Goal: Task Accomplishment & Management: Manage account settings

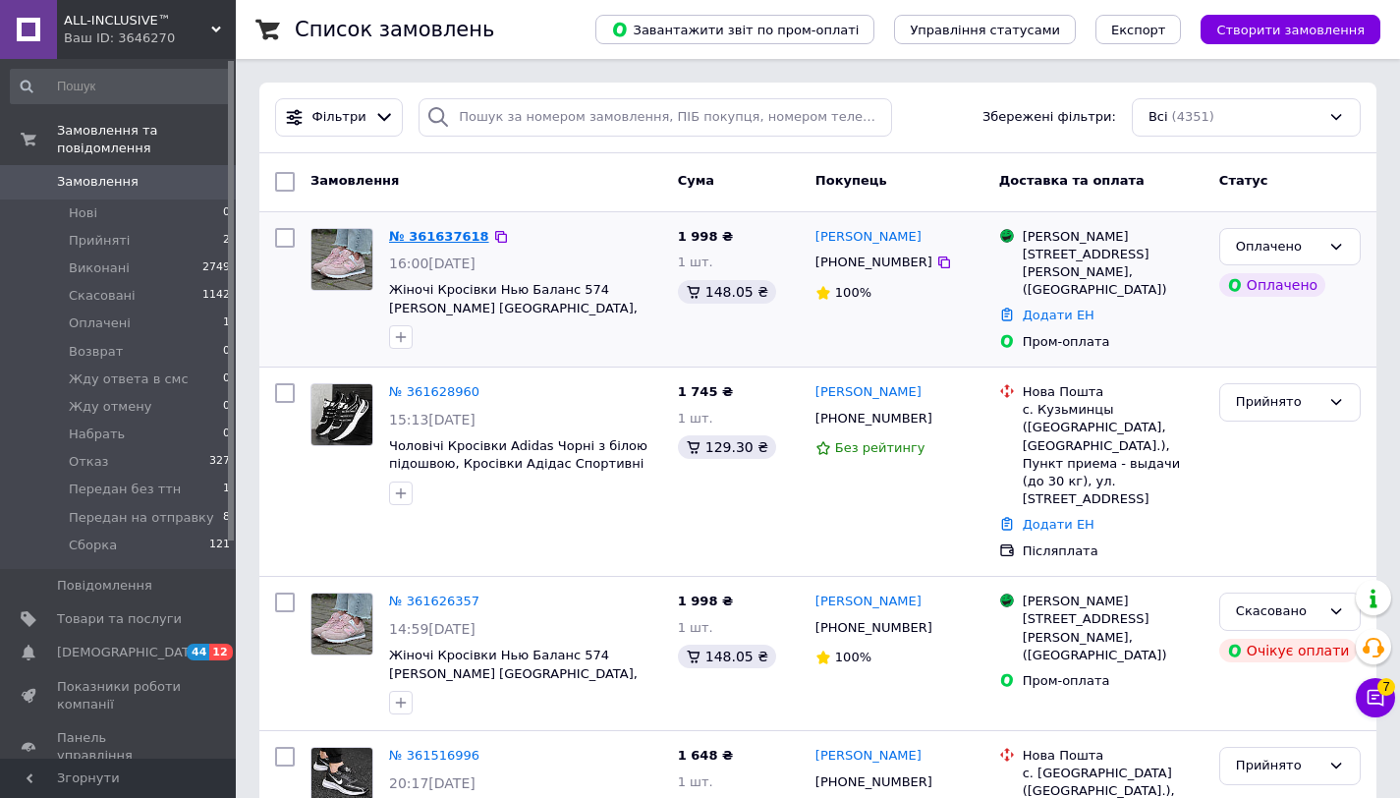
click at [432, 240] on link "№ 361637618" at bounding box center [439, 236] width 100 height 15
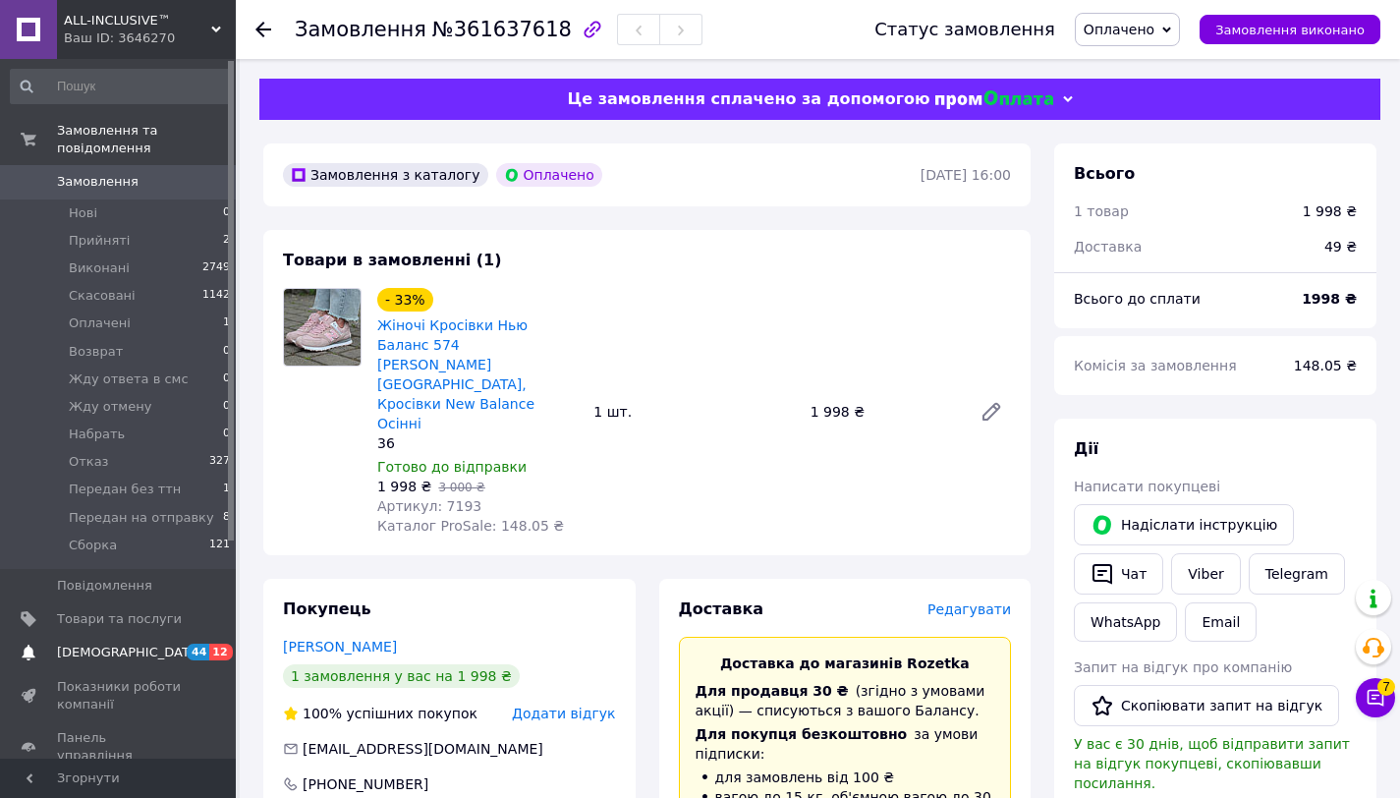
click at [138, 654] on span "[DEMOGRAPHIC_DATA]" at bounding box center [119, 653] width 125 height 18
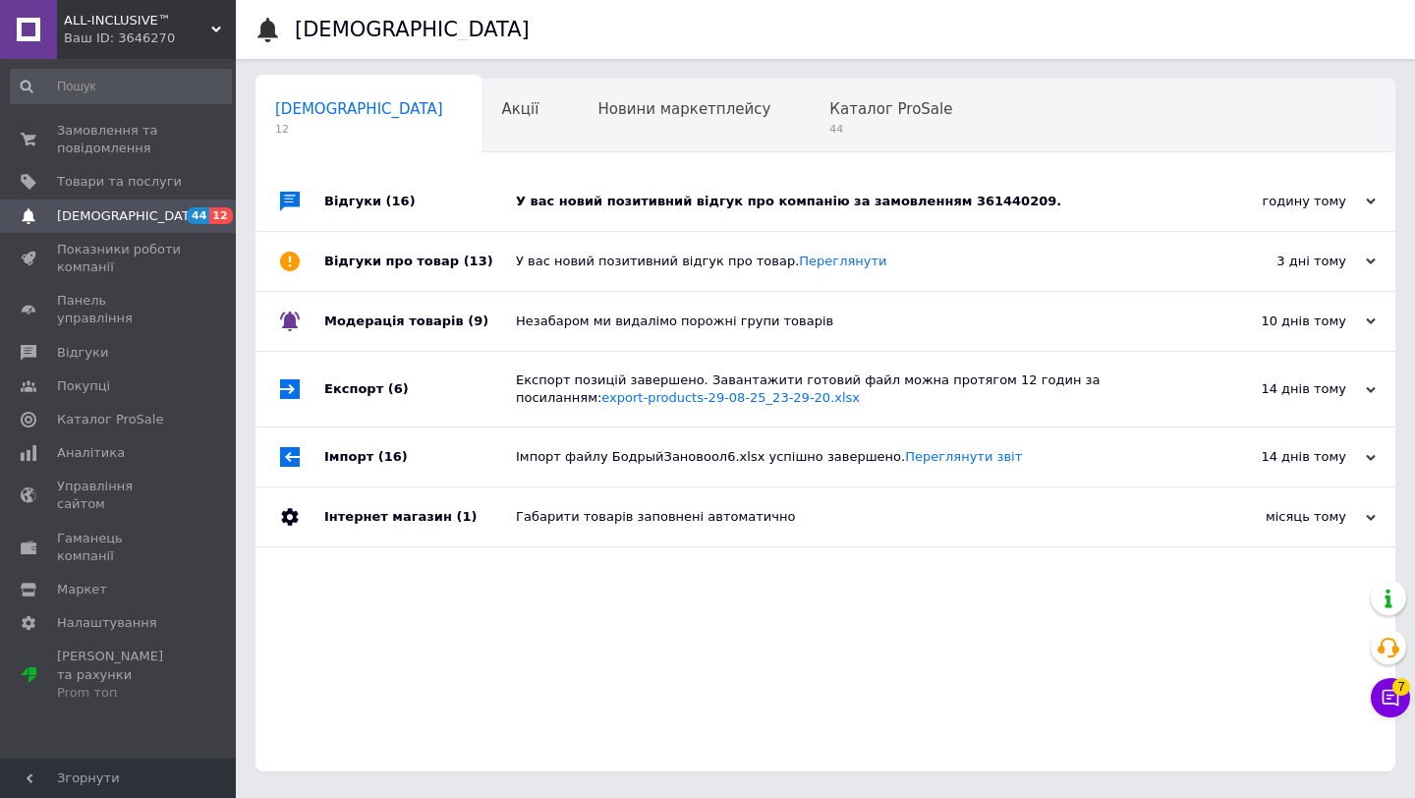
click at [629, 188] on div "У вас новий позитивний відгук про компанію за замовленням 361440209." at bounding box center [847, 201] width 663 height 59
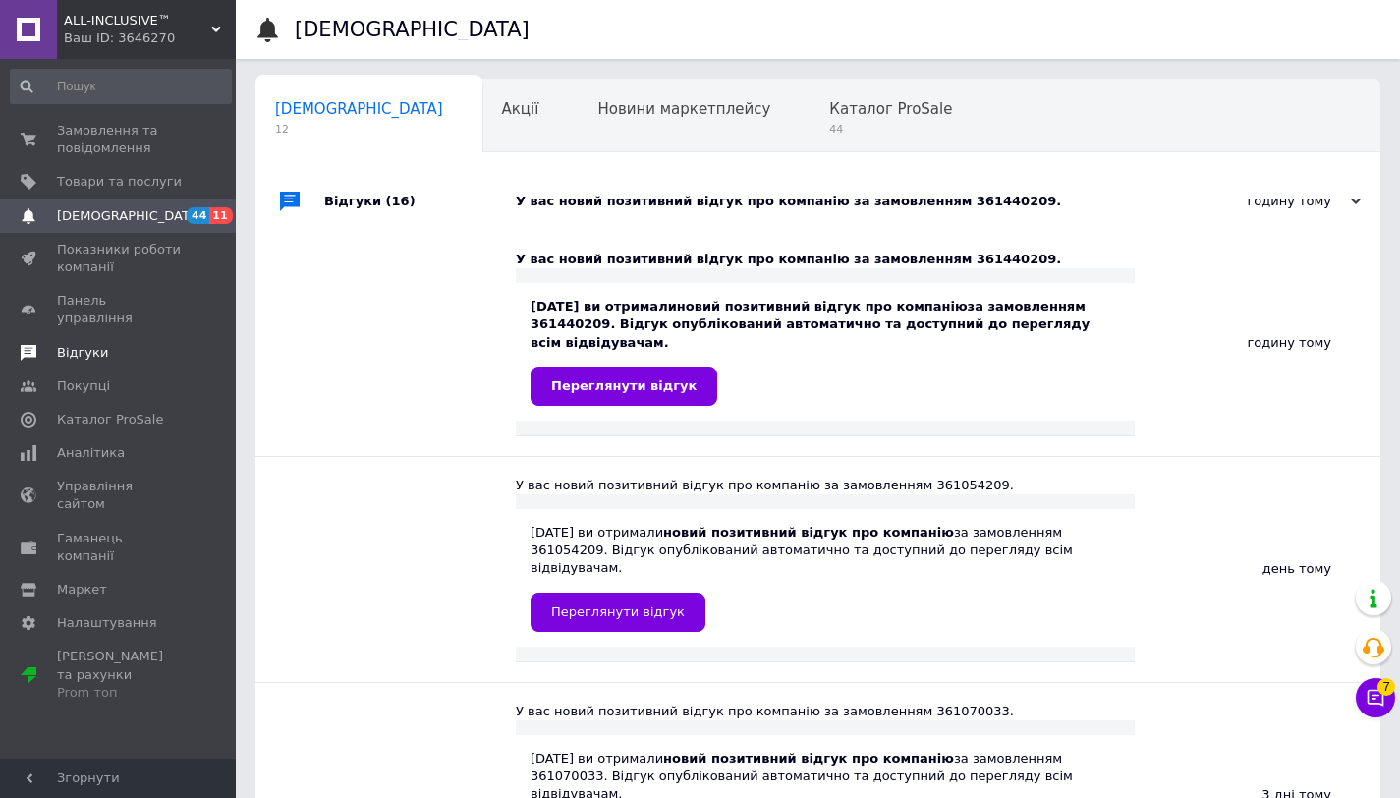
click at [109, 344] on span "Відгуки" at bounding box center [119, 353] width 125 height 18
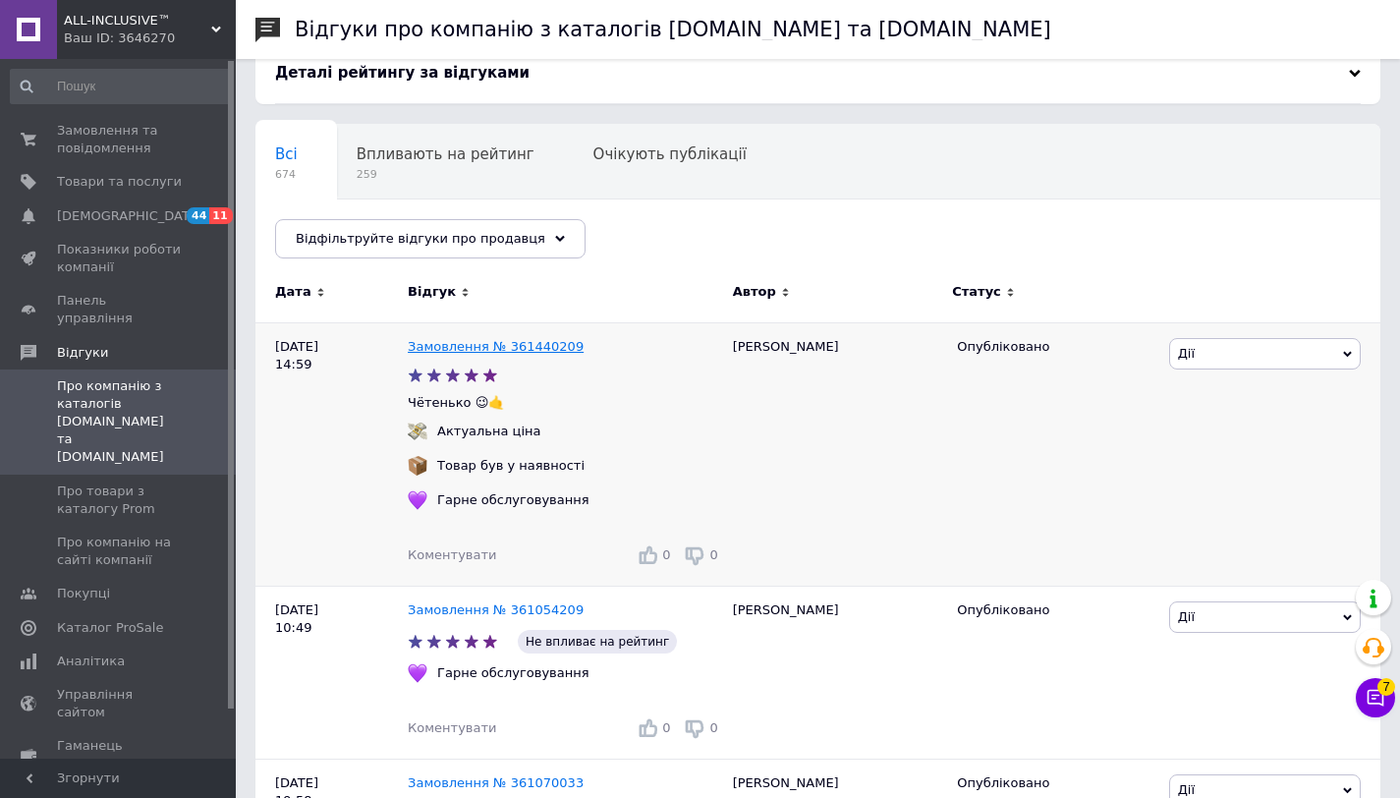
scroll to position [386, 0]
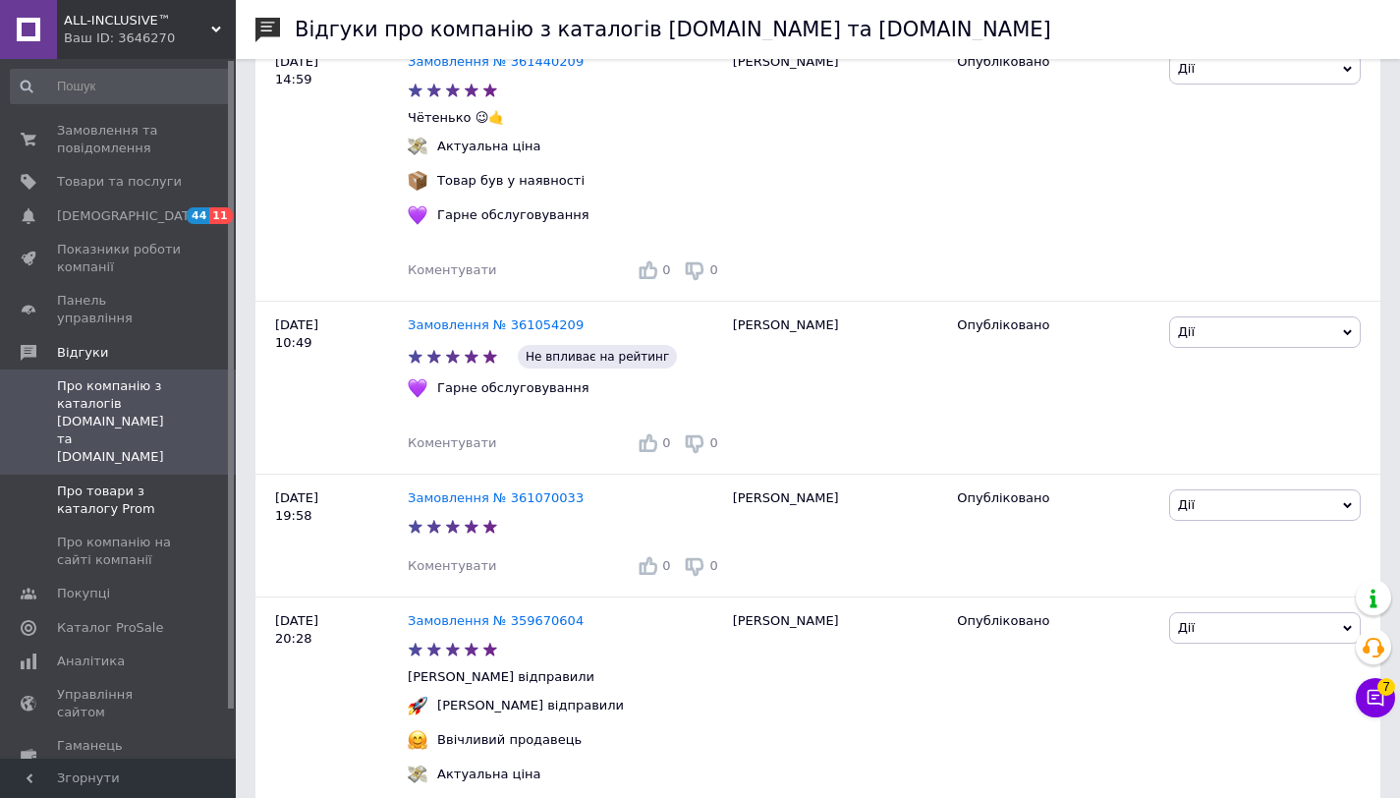
click at [89, 482] on span "Про товари з каталогу Prom" at bounding box center [119, 499] width 125 height 35
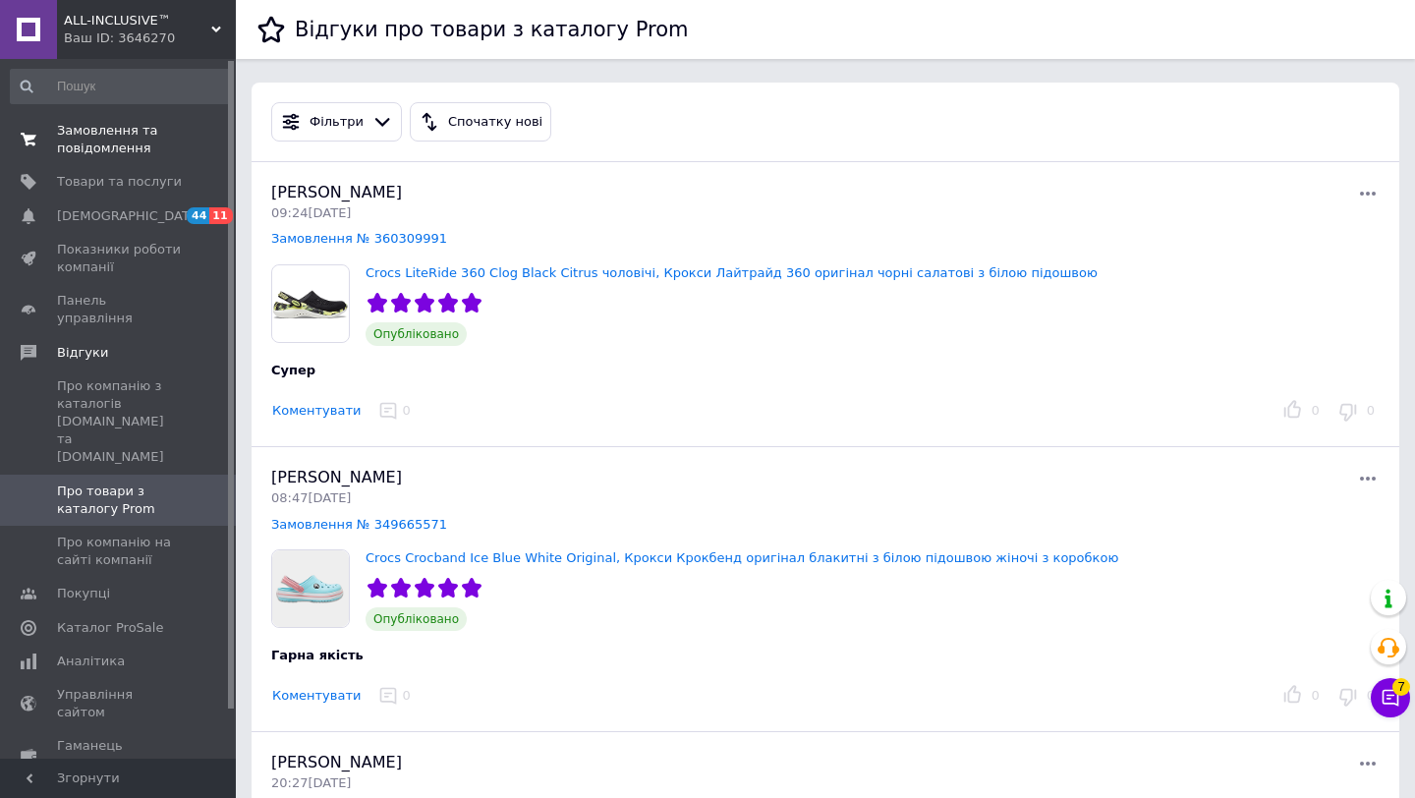
click at [84, 120] on link "Замовлення та повідомлення 0 0" at bounding box center [121, 139] width 242 height 51
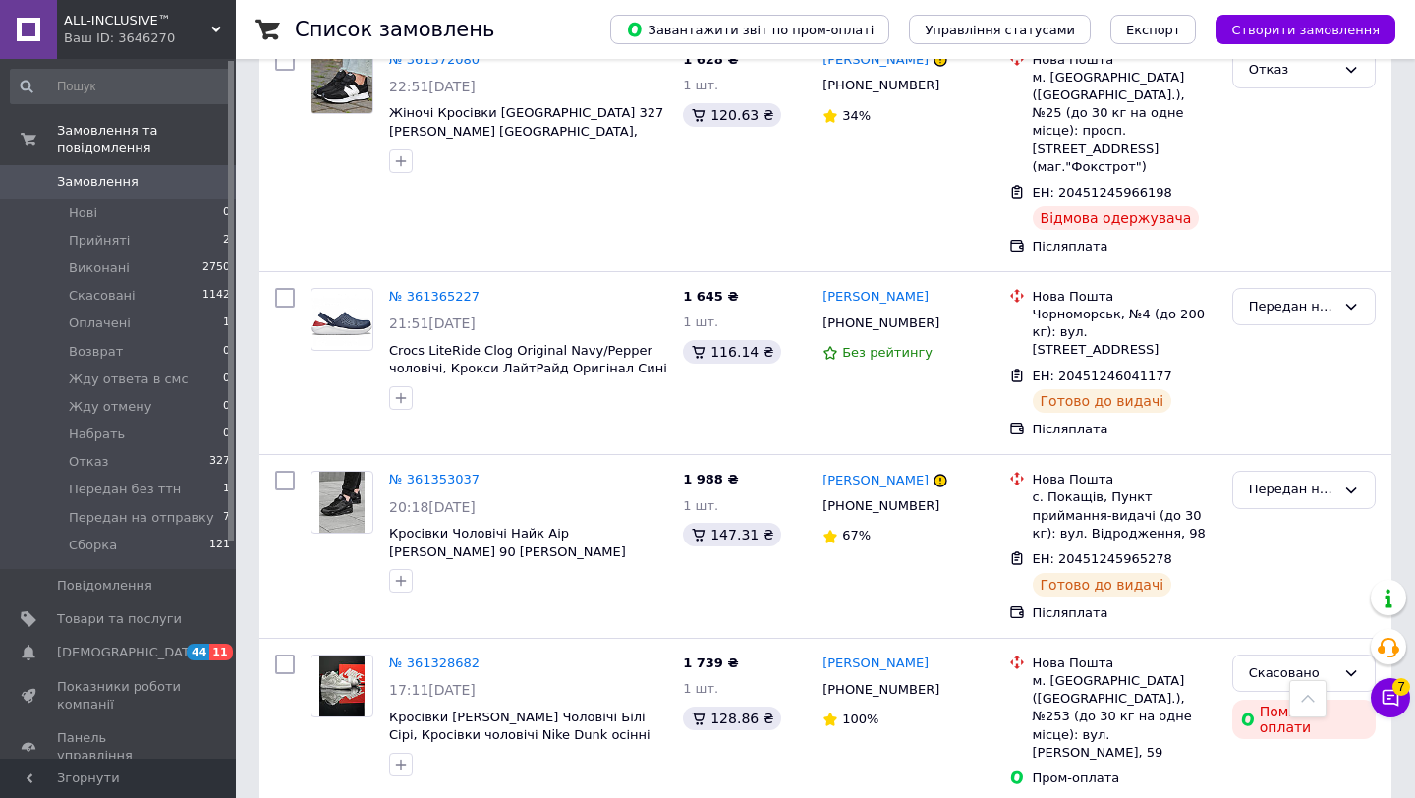
scroll to position [2195, 0]
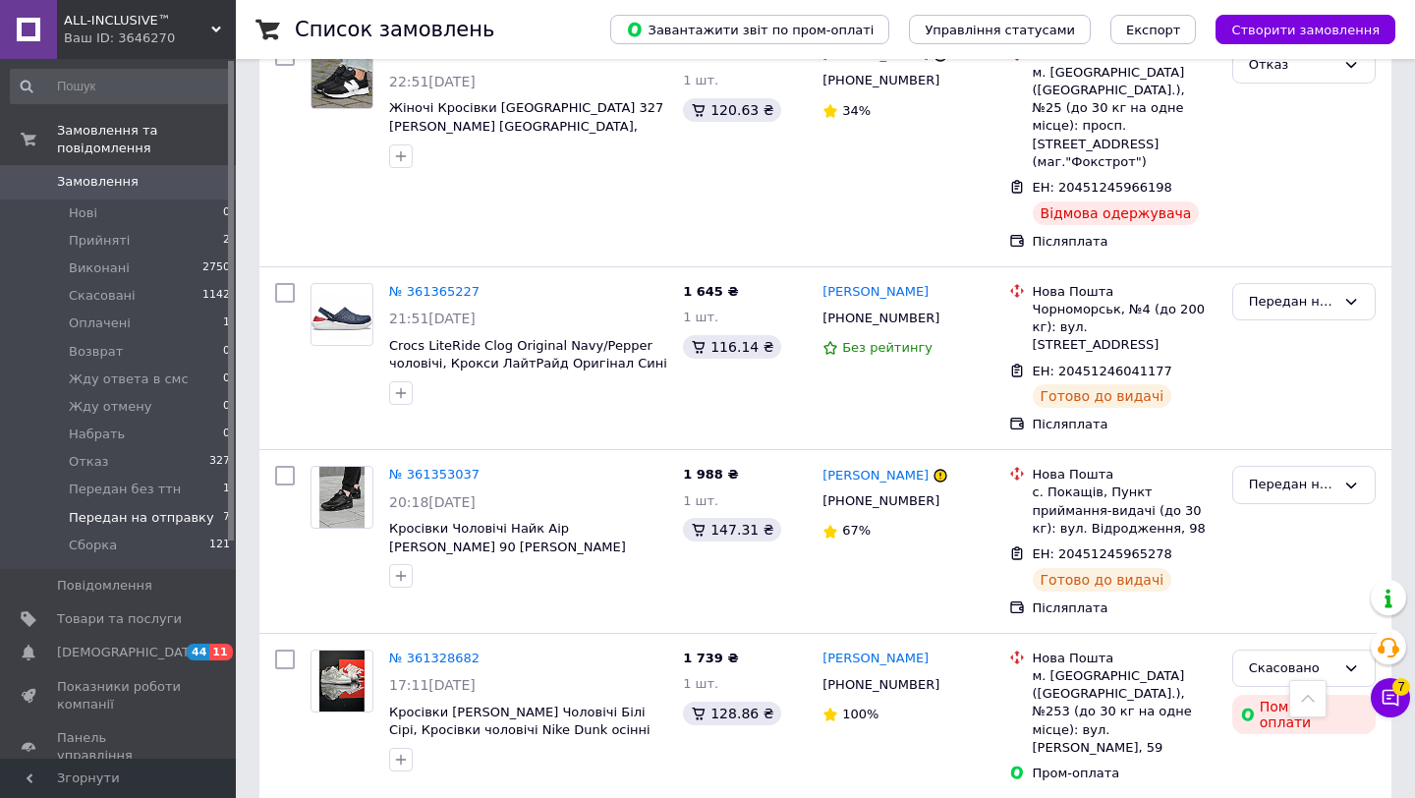
click at [213, 520] on li "Передан на отправку 7" at bounding box center [121, 518] width 242 height 28
click at [207, 523] on li "Передан на отправку 7" at bounding box center [121, 518] width 242 height 28
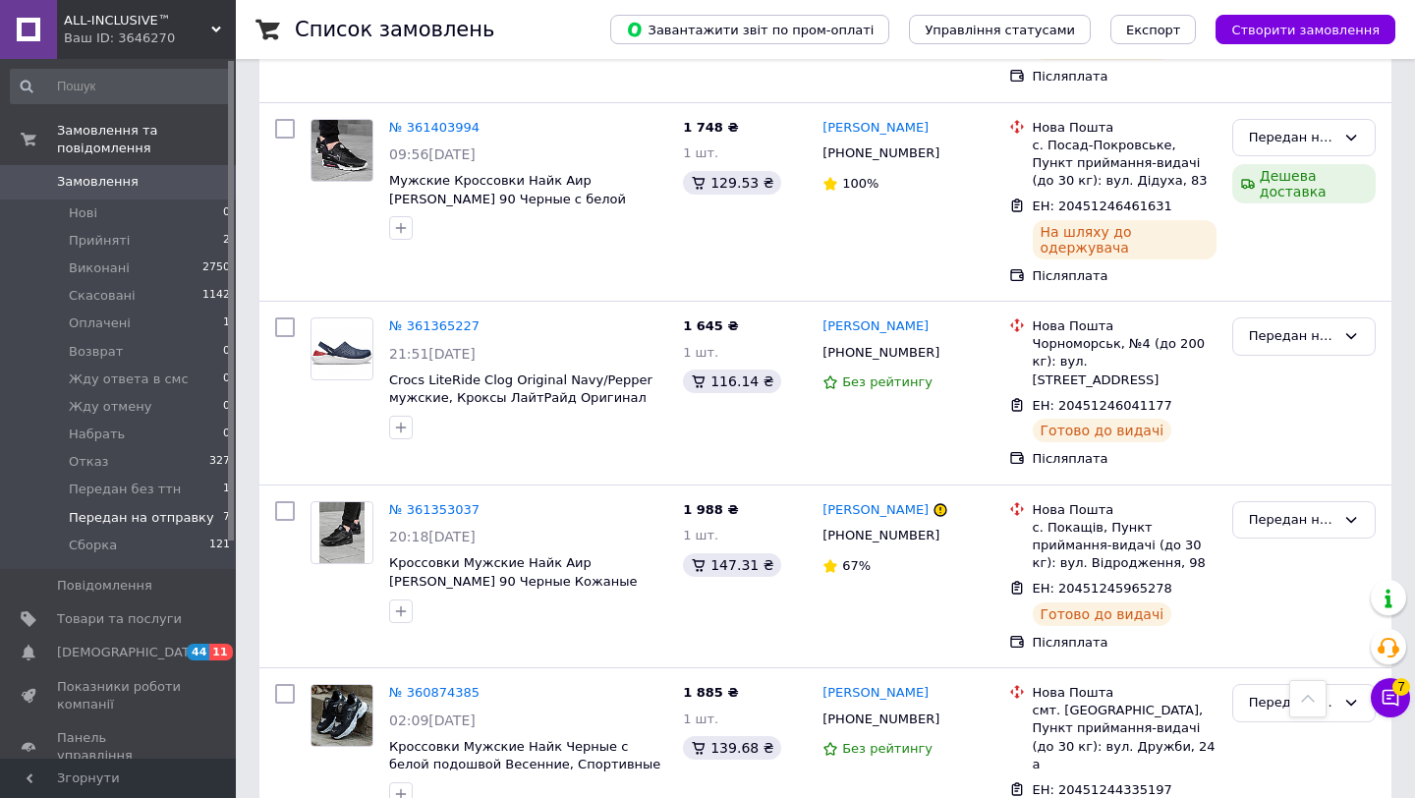
scroll to position [772, 0]
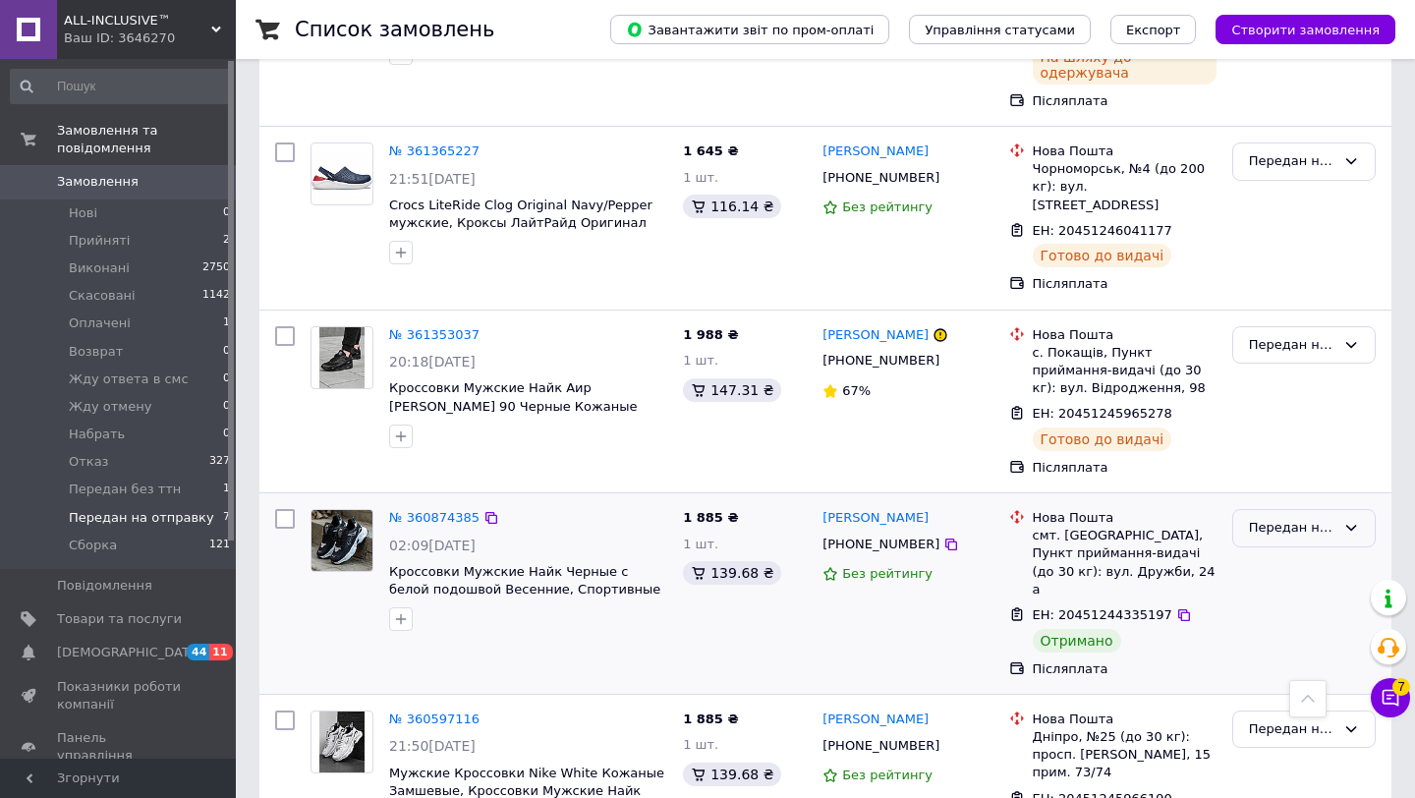
click at [1274, 518] on div "Передан на отправку" at bounding box center [1292, 528] width 86 height 21
click at [1280, 587] on li "Виконано" at bounding box center [1303, 605] width 141 height 36
